Goal: Task Accomplishment & Management: Complete application form

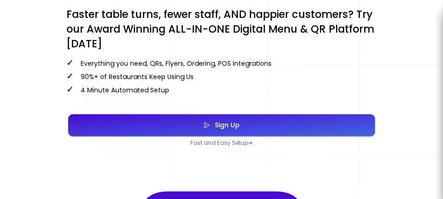
scroll to position [331, 0]
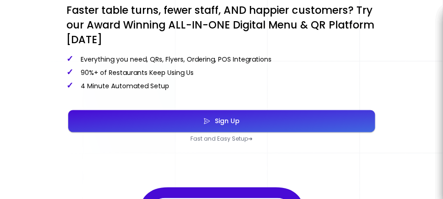
click at [339, 118] on button "Sign Up" at bounding box center [221, 122] width 307 height 22
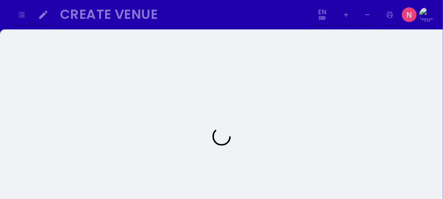
select select "en"
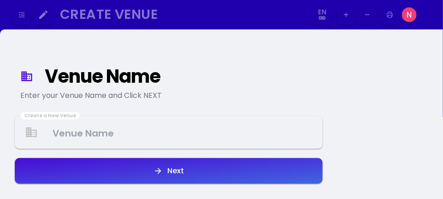
click at [216, 136] on Venue at bounding box center [169, 132] width 306 height 27
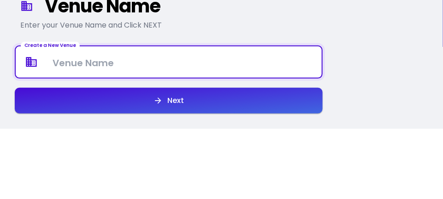
select select "en"
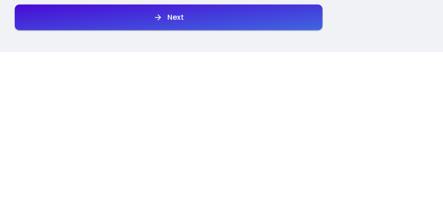
type Venue "Cairocoffeeboiz"
click at [310, 163] on button "Next" at bounding box center [169, 165] width 308 height 26
select select "en"
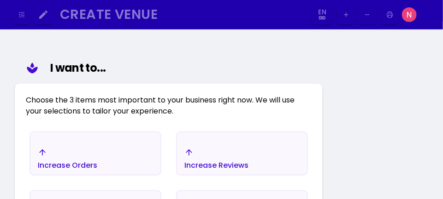
scroll to position [107, 0]
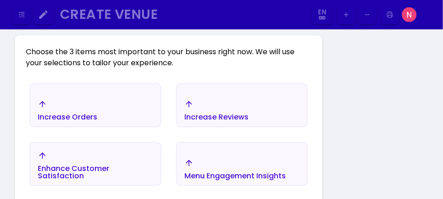
select select "en"
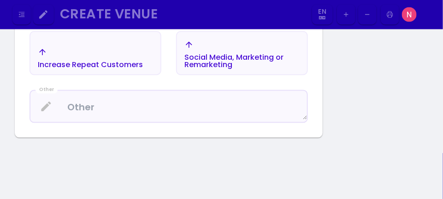
click at [59, 110] on textarea at bounding box center [168, 107] width 276 height 27
select select "en"
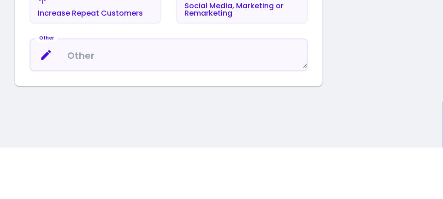
select select "en"
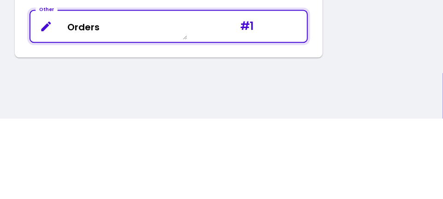
type textarea "Orders"
select select "en"
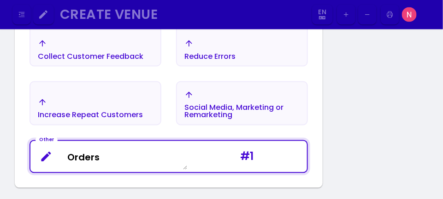
scroll to position [403, 0]
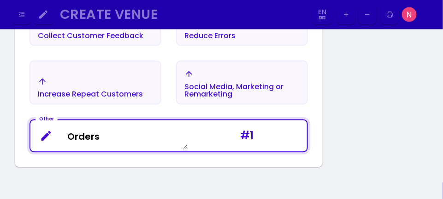
click at [91, 137] on textarea "Orders" at bounding box center [108, 136] width 157 height 27
select select "en"
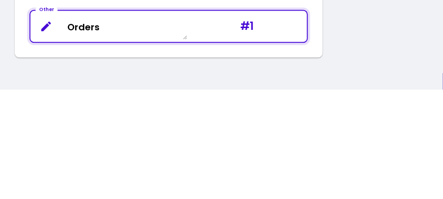
select select "en"
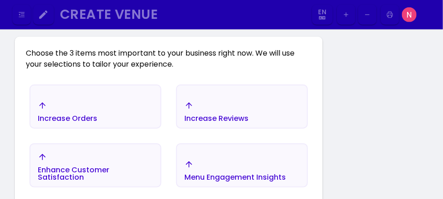
scroll to position [143, 0]
type textarea "Orders"
click at [61, 115] on div "Increase Orders" at bounding box center [67, 118] width 59 height 7
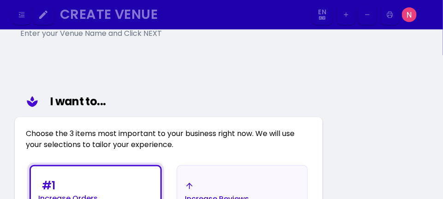
select select "en"
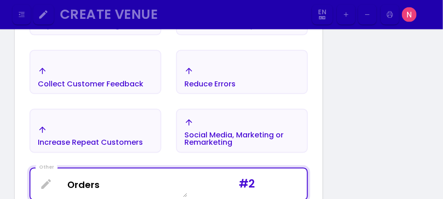
scroll to position [362, 0]
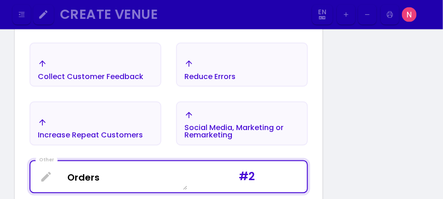
select select "en"
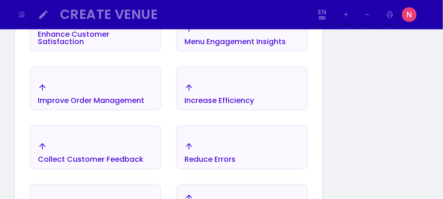
scroll to position [258, 0]
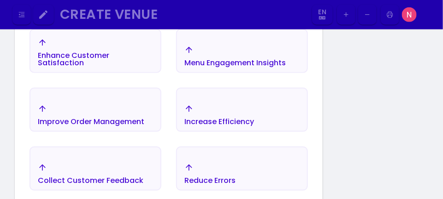
select select "en"
click at [48, 121] on div "Improve Order Management" at bounding box center [91, 121] width 106 height 7
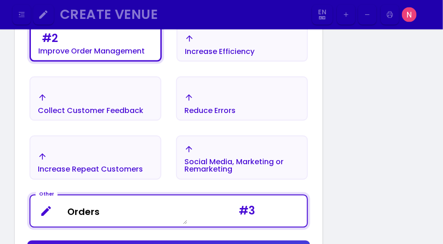
select select "en"
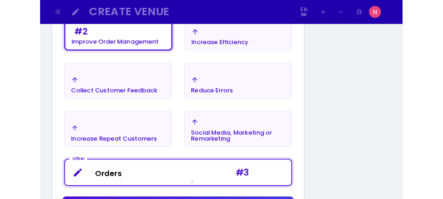
scroll to position [343, 0]
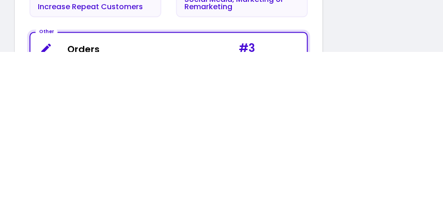
select select "en"
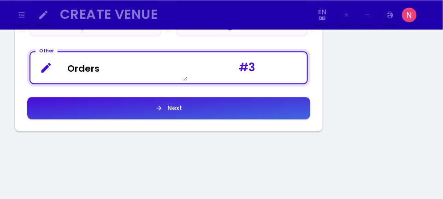
scroll to position [482, 0]
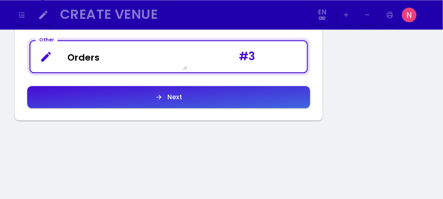
click at [292, 94] on button "Next" at bounding box center [168, 97] width 283 height 22
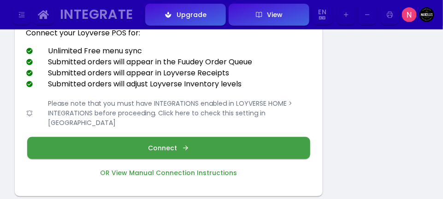
click at [264, 140] on button "Connect" at bounding box center [168, 148] width 283 height 22
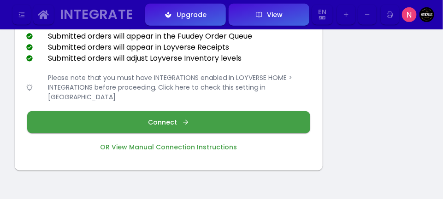
scroll to position [136, 0]
